Goal: Task Accomplishment & Management: Use online tool/utility

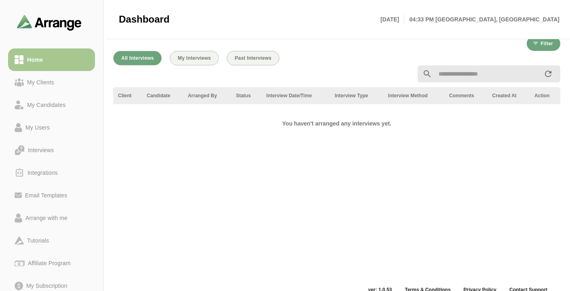
scroll to position [287, 0]
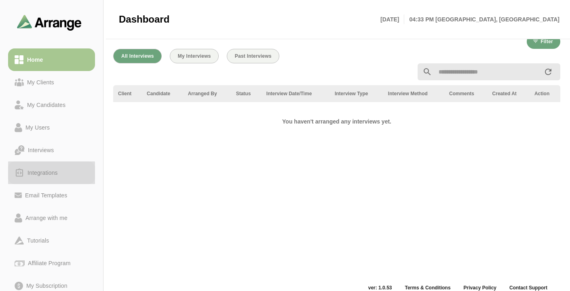
click at [36, 174] on div "Integrations" at bounding box center [42, 173] width 37 height 10
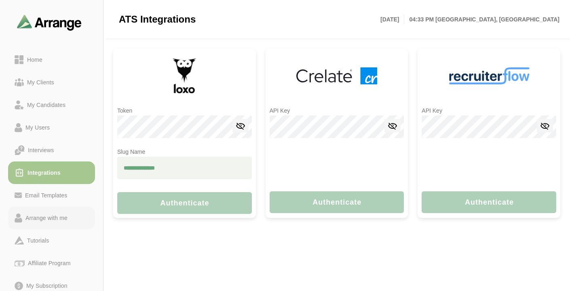
click at [43, 217] on div "Arrange with me" at bounding box center [46, 218] width 49 height 10
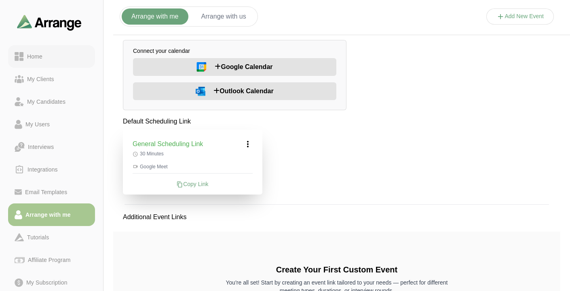
click at [49, 59] on div "Home" at bounding box center [52, 57] width 74 height 10
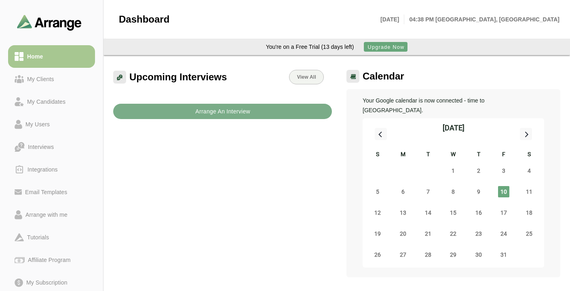
click at [404, 17] on p "[DATE]" at bounding box center [392, 20] width 24 height 10
click at [500, 23] on p "04:38 PM [GEOGRAPHIC_DATA], [GEOGRAPHIC_DATA]" at bounding box center [481, 20] width 155 height 10
click at [500, 22] on p "04:38 PM [GEOGRAPHIC_DATA], [GEOGRAPHIC_DATA]" at bounding box center [481, 20] width 155 height 10
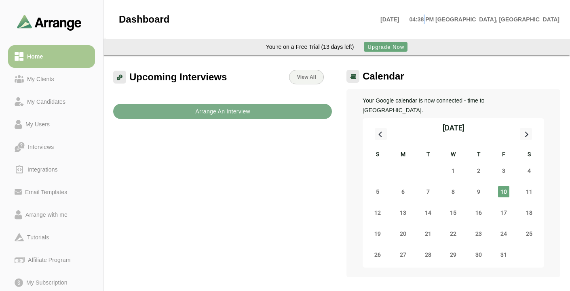
click at [500, 22] on p "04:38 PM [GEOGRAPHIC_DATA], [GEOGRAPHIC_DATA]" at bounding box center [481, 20] width 155 height 10
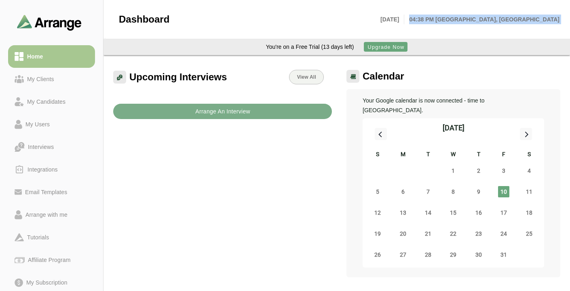
click at [500, 22] on p "04:38 PM [GEOGRAPHIC_DATA], [GEOGRAPHIC_DATA]" at bounding box center [481, 20] width 155 height 10
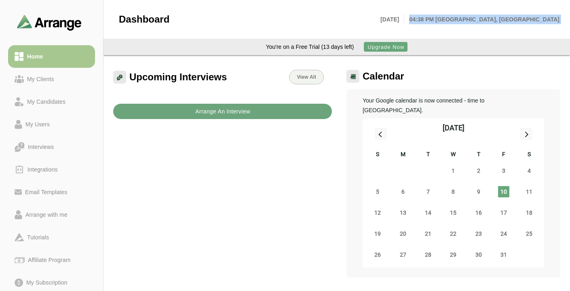
click at [278, 110] on button "Arrange An Interview" at bounding box center [222, 111] width 219 height 15
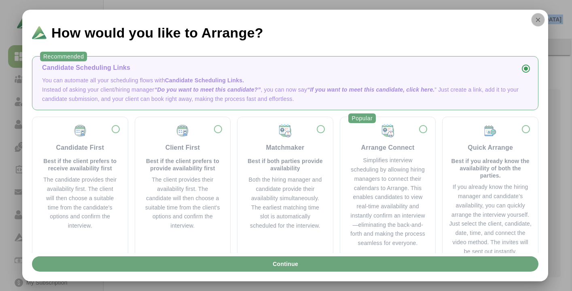
click at [538, 19] on icon "button" at bounding box center [537, 19] width 7 height 7
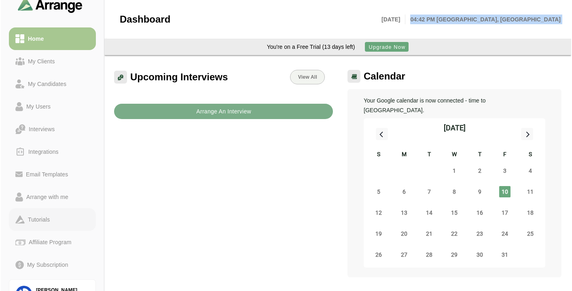
scroll to position [16, 0]
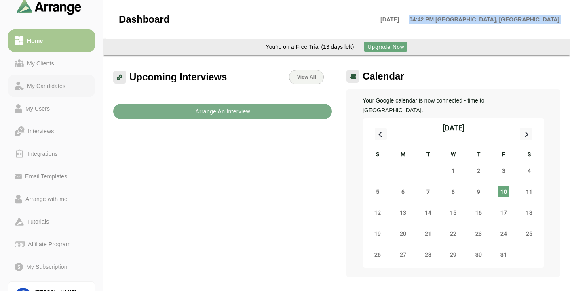
click at [46, 90] on div "My Candidates" at bounding box center [46, 86] width 45 height 10
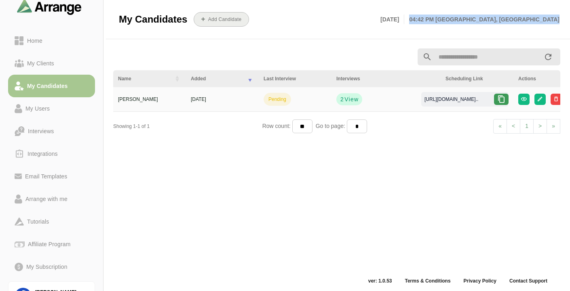
click at [229, 13] on button "Add Candidate" at bounding box center [221, 19] width 55 height 15
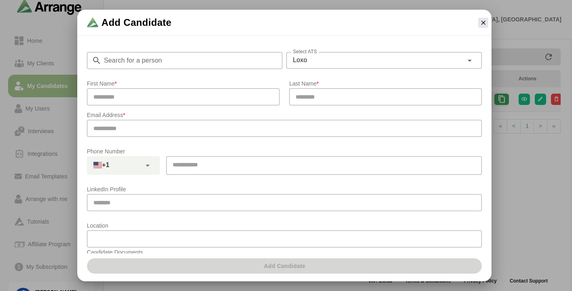
click at [294, 65] on div "Loxo ****" at bounding box center [374, 60] width 177 height 16
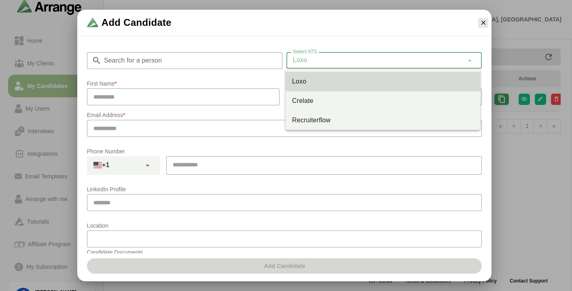
click at [297, 48] on div "Search for a person Search for a person Select ATS Loxo **** Select ATS" at bounding box center [284, 56] width 405 height 35
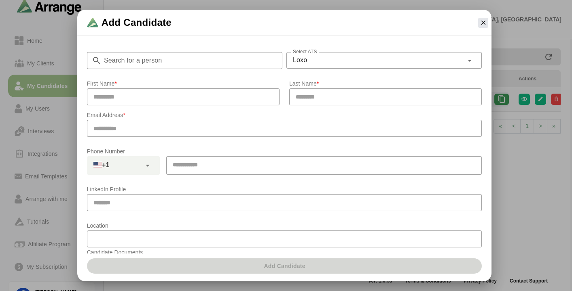
click at [477, 21] on div at bounding box center [483, 23] width 17 height 17
click at [482, 23] on icon "button" at bounding box center [482, 22] width 7 height 7
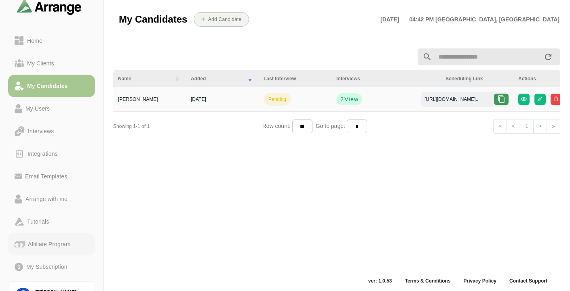
scroll to position [60, 0]
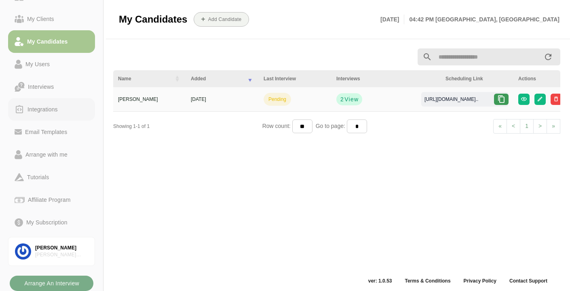
click at [46, 108] on div "Integrations" at bounding box center [42, 110] width 37 height 10
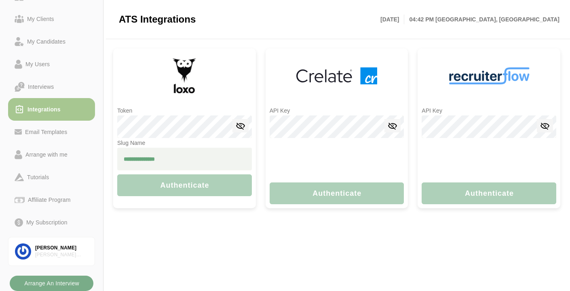
click at [192, 101] on div "Token Slug Name Authenticate" at bounding box center [184, 129] width 143 height 160
click at [144, 99] on div "Token Token is required Slug Name Authenticate" at bounding box center [184, 129] width 143 height 160
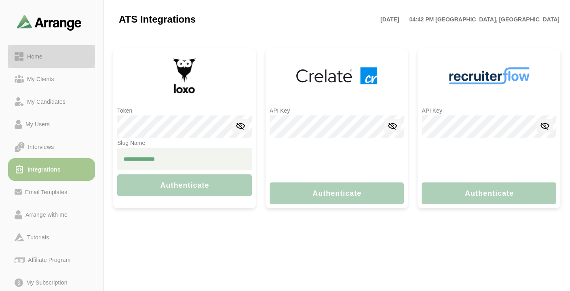
click at [40, 57] on div "Home" at bounding box center [35, 57] width 22 height 10
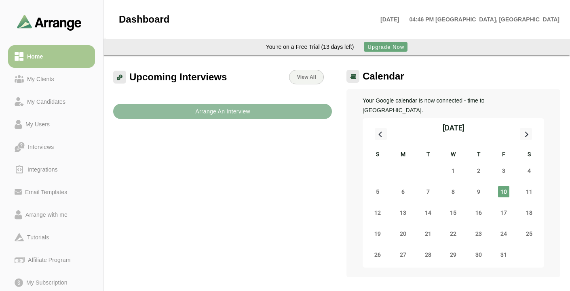
click at [236, 117] on b "Arrange An Interview" at bounding box center [222, 111] width 55 height 15
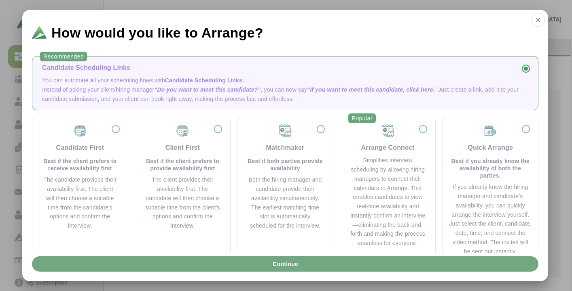
click at [268, 261] on button "Continue" at bounding box center [285, 264] width 506 height 15
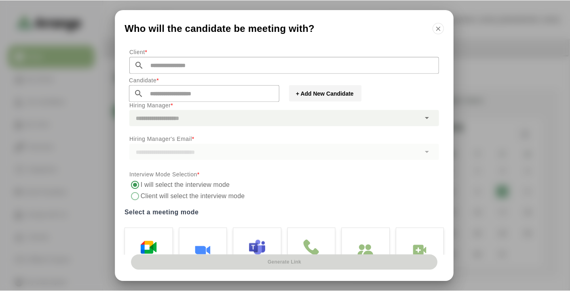
scroll to position [77, 0]
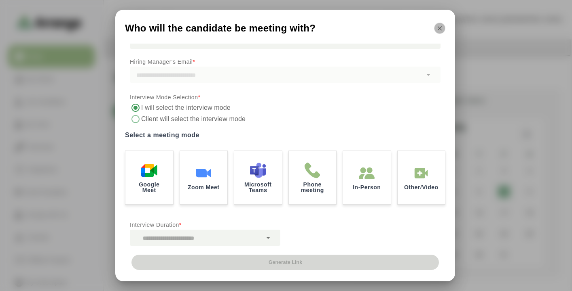
click at [439, 31] on icon "button" at bounding box center [439, 28] width 7 height 7
